Goal: Find specific page/section: Find specific page/section

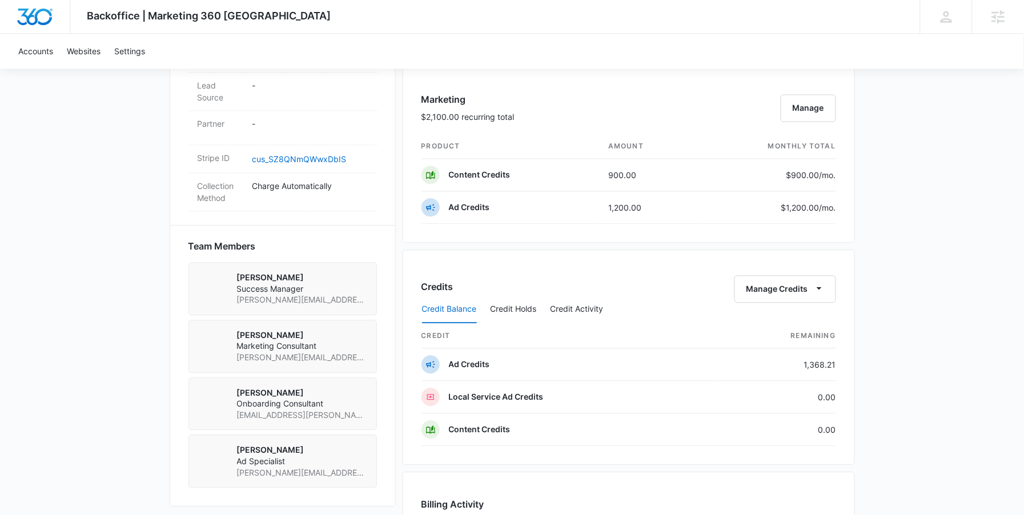
scroll to position [1069, 0]
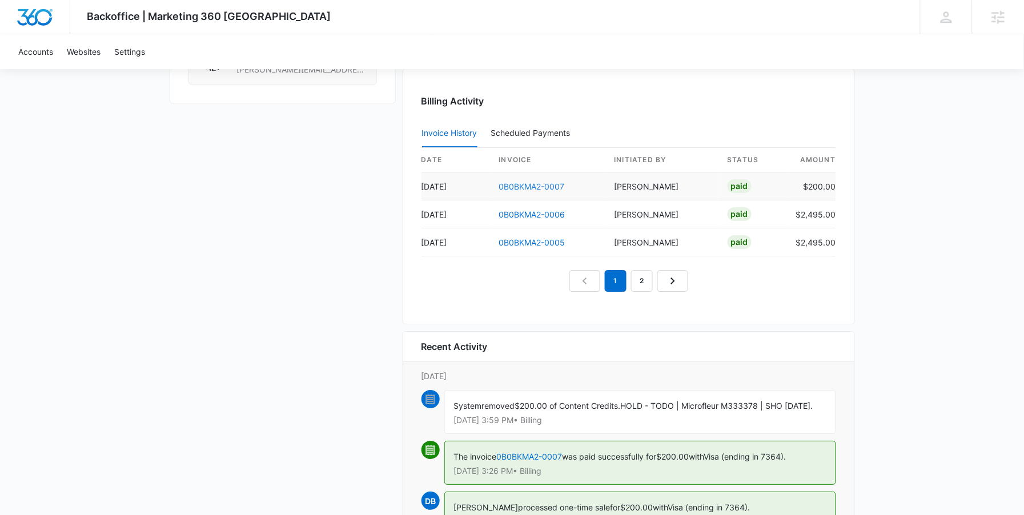
click at [519, 188] on link "0B0BKMA2-0007" at bounding box center [532, 187] width 66 height 10
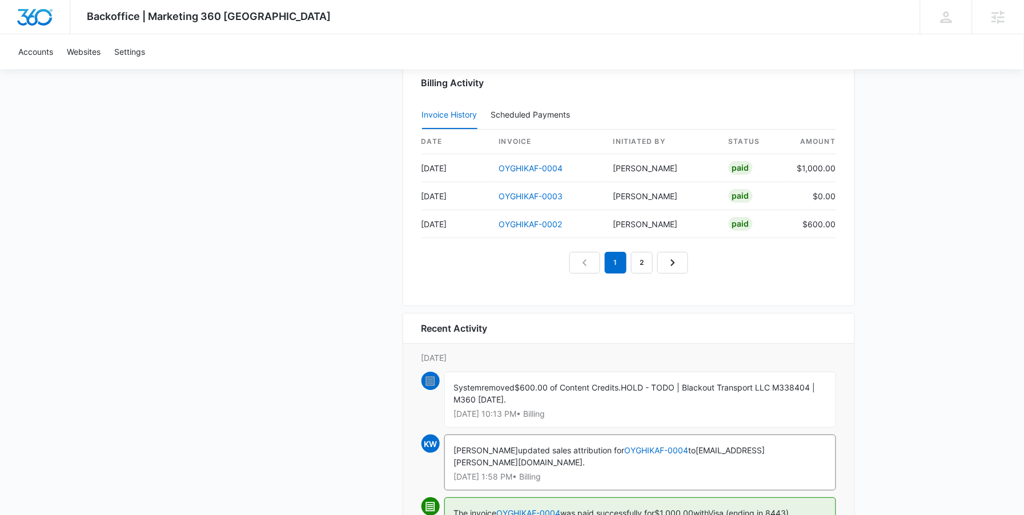
scroll to position [1080, 0]
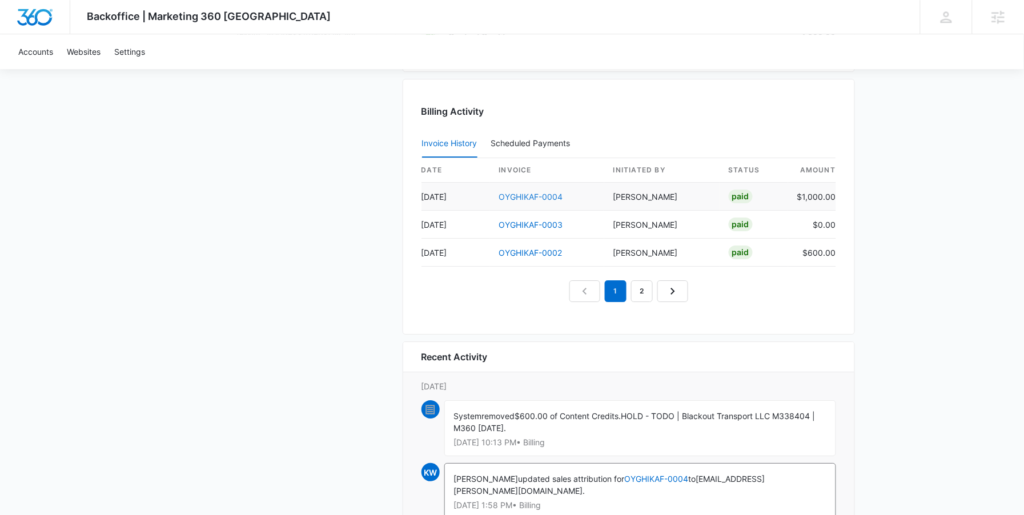
click at [530, 198] on link "OYGHIKAF-0004" at bounding box center [531, 197] width 64 height 10
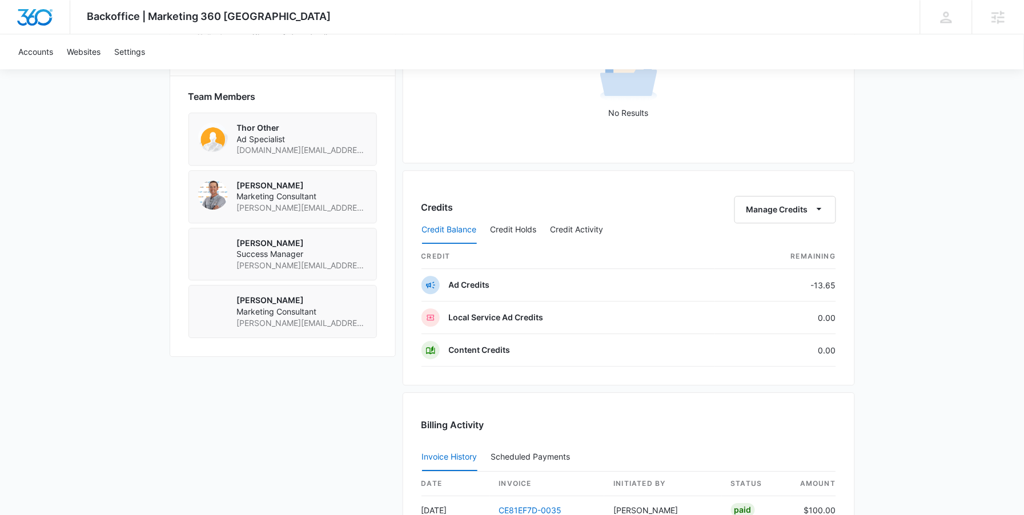
scroll to position [1124, 0]
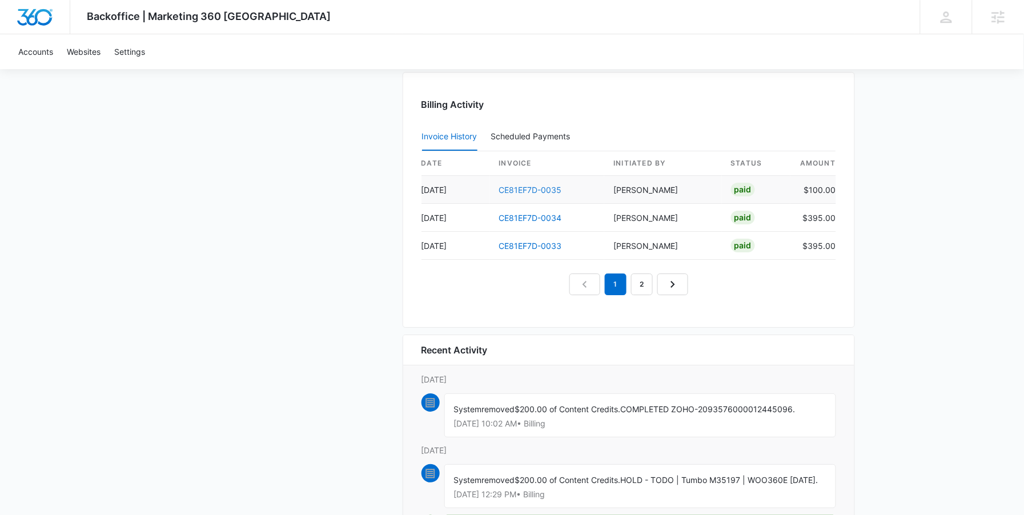
click at [528, 187] on link "CE81EF7D-0035" at bounding box center [530, 190] width 63 height 10
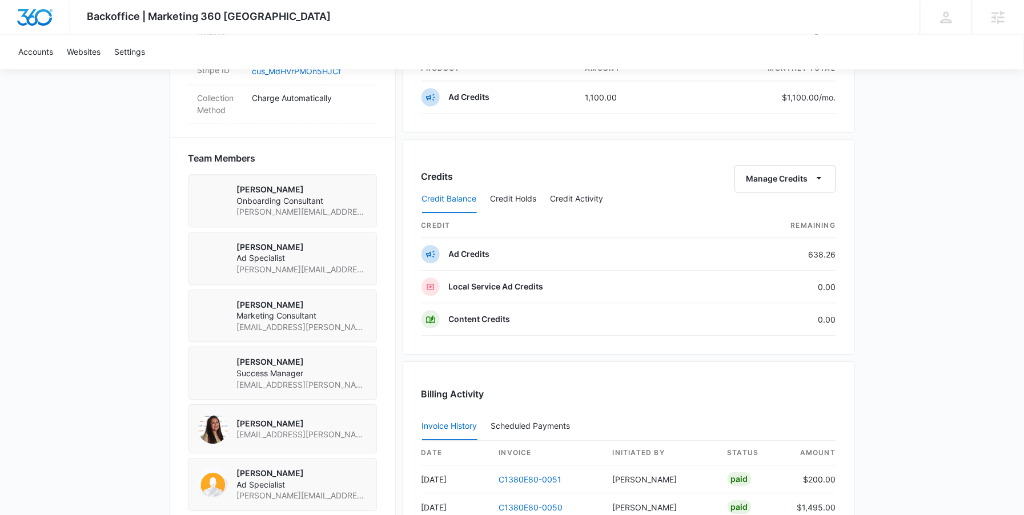
scroll to position [768, 0]
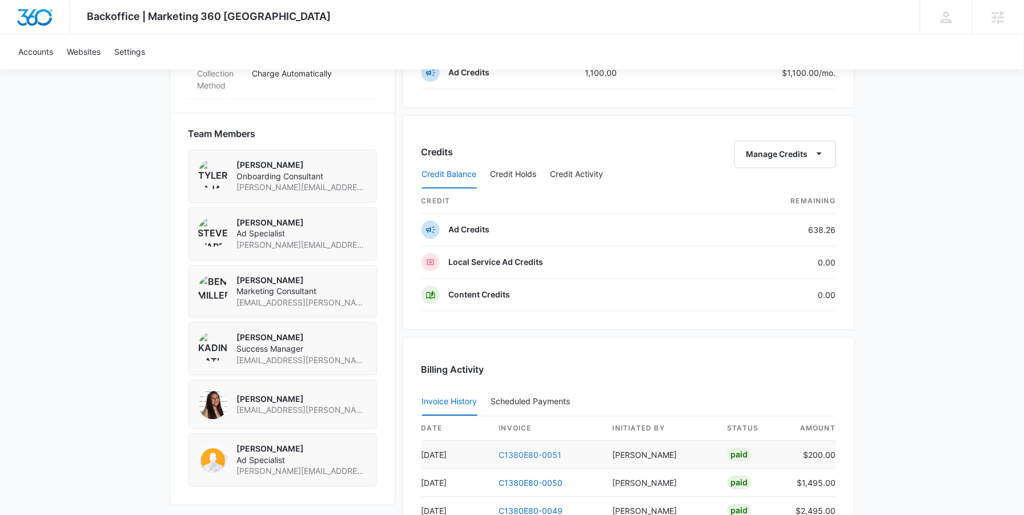
click at [527, 452] on link "C1380E80-0051" at bounding box center [530, 455] width 63 height 10
